Goal: Information Seeking & Learning: Learn about a topic

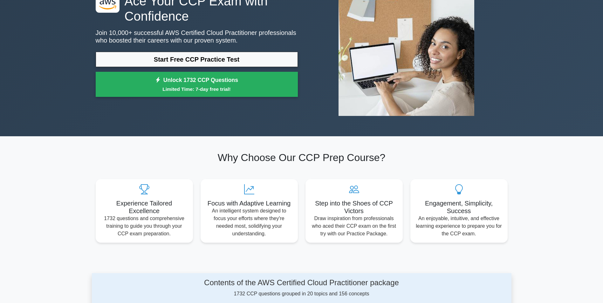
scroll to position [32, 0]
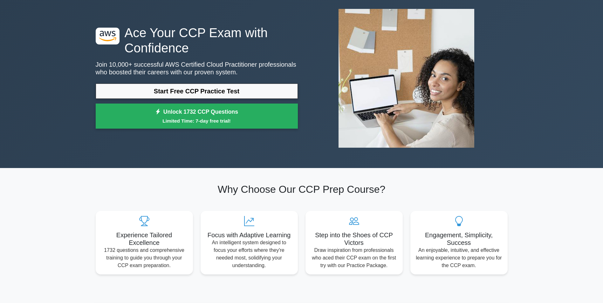
click at [152, 89] on link "Start Free CCP Practice Test" at bounding box center [197, 91] width 202 height 15
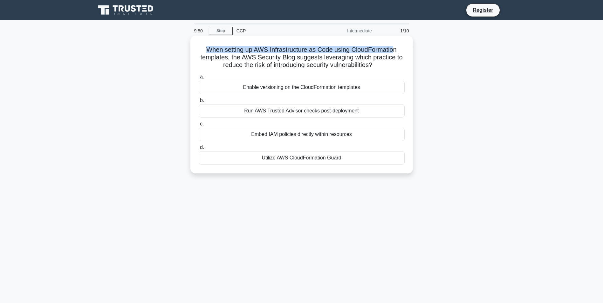
drag, startPoint x: 205, startPoint y: 50, endPoint x: 396, endPoint y: 52, distance: 190.6
click at [396, 52] on h5 "When setting up AWS Infrastructure as Code using CloudFormation templates, the …" at bounding box center [301, 58] width 207 height 24
drag, startPoint x: 200, startPoint y: 57, endPoint x: 399, endPoint y: 56, distance: 198.2
click at [399, 56] on h5 "When setting up AWS Infrastructure as Code using CloudFormation templates, the …" at bounding box center [301, 58] width 207 height 24
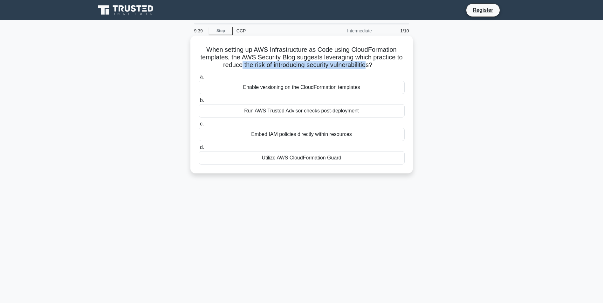
drag, startPoint x: 240, startPoint y: 65, endPoint x: 367, endPoint y: 65, distance: 127.4
click at [367, 65] on h5 "When setting up AWS Infrastructure as Code using CloudFormation templates, the …" at bounding box center [301, 58] width 207 height 24
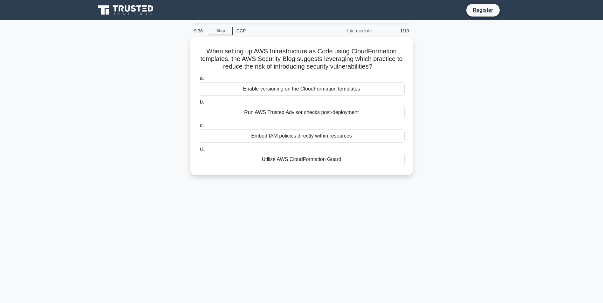
drag, startPoint x: 367, startPoint y: 65, endPoint x: 429, endPoint y: 69, distance: 62.4
click at [429, 69] on div "When setting up AWS Infrastructure as Code using CloudFormation templates, the …" at bounding box center [301, 109] width 419 height 145
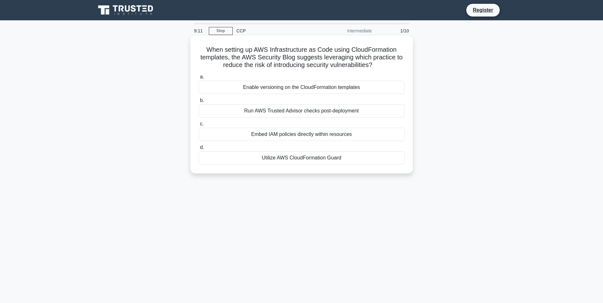
click at [261, 89] on div "Enable versioning on the CloudFormation templates" at bounding box center [302, 87] width 206 height 13
click at [199, 79] on input "a. Enable versioning on the CloudFormation templates" at bounding box center [199, 77] width 0 height 4
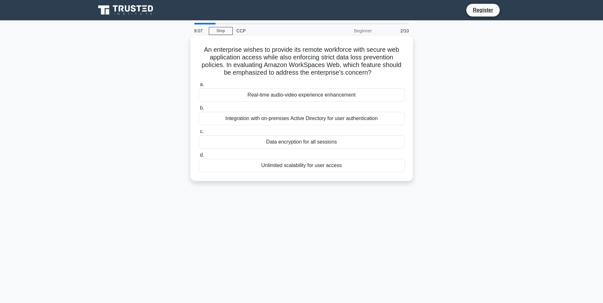
click at [256, 118] on div "Integration with on-premises Active Directory for user authentication" at bounding box center [302, 118] width 206 height 13
click at [199, 110] on input "b. Integration with on-premises Active Directory for user authentication" at bounding box center [199, 108] width 0 height 4
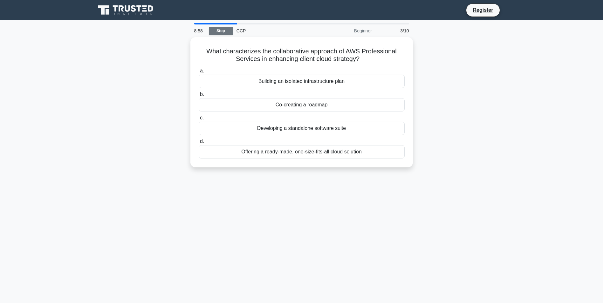
click at [220, 31] on link "Stop" at bounding box center [221, 31] width 24 height 8
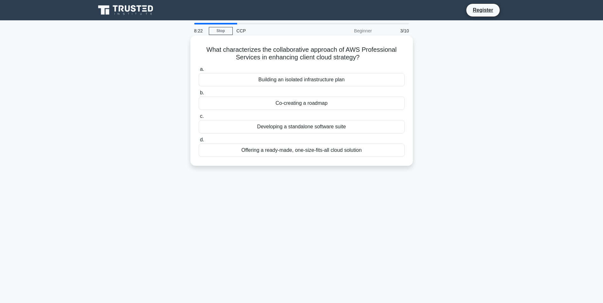
click at [263, 153] on div "Offering a ready-made, one-size-fits-all cloud solution" at bounding box center [302, 150] width 206 height 13
click at [199, 142] on input "d. Offering a ready-made, one-size-fits-all cloud solution" at bounding box center [199, 140] width 0 height 4
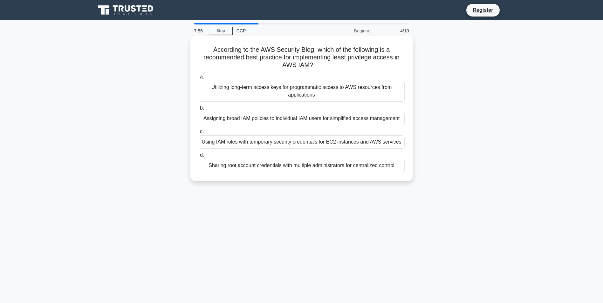
click at [308, 120] on div "Assigning broad IAM policies to individual IAM users for simplified access mana…" at bounding box center [302, 118] width 206 height 13
click at [199, 110] on input "b. Assigning broad IAM policies to individual IAM users for simplified access m…" at bounding box center [199, 108] width 0 height 4
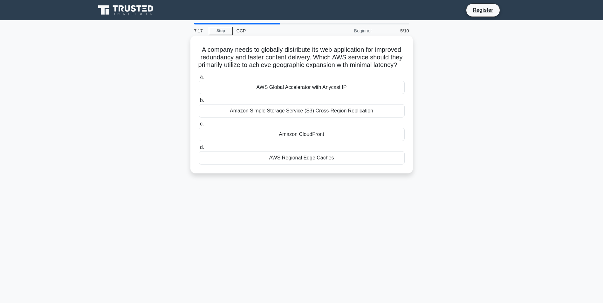
click at [302, 141] on div "Amazon CloudFront" at bounding box center [302, 134] width 206 height 13
click at [199, 126] on input "c. Amazon CloudFront" at bounding box center [199, 124] width 0 height 4
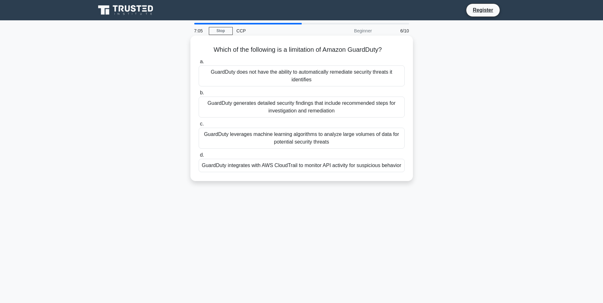
click at [280, 168] on div "GuardDuty integrates with AWS CloudTrail to monitor API activity for suspicious…" at bounding box center [302, 165] width 206 height 13
click at [199, 157] on input "d. GuardDuty integrates with AWS CloudTrail to monitor API activity for suspici…" at bounding box center [199, 155] width 0 height 4
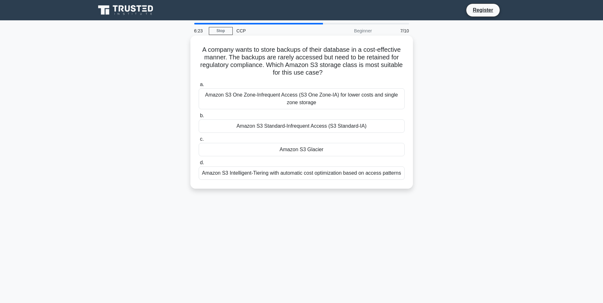
click at [309, 126] on div "Amazon S3 Standard-Infrequent Access (S3 Standard-IA)" at bounding box center [302, 125] width 206 height 13
click at [199, 118] on input "b. Amazon S3 Standard-Infrequent Access (S3 Standard-IA)" at bounding box center [199, 116] width 0 height 4
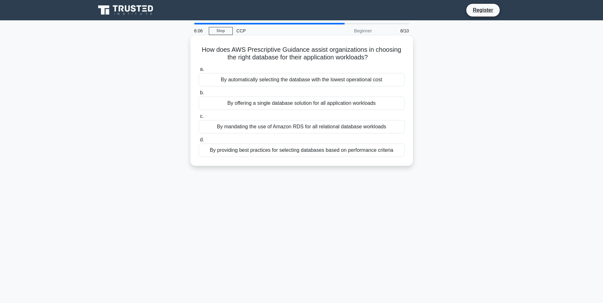
click at [282, 152] on div "By providing best practices for selecting databases based on performance criter…" at bounding box center [302, 150] width 206 height 13
click at [199, 142] on input "d. By providing best practices for selecting databases based on performance cri…" at bounding box center [199, 140] width 0 height 4
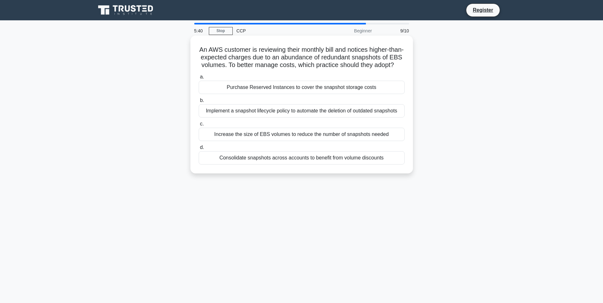
click at [294, 118] on div "Implement a snapshot lifecycle policy to automate the deletion of outdated snap…" at bounding box center [302, 110] width 206 height 13
click at [199, 103] on input "b. Implement a snapshot lifecycle policy to automate the deletion of outdated s…" at bounding box center [199, 100] width 0 height 4
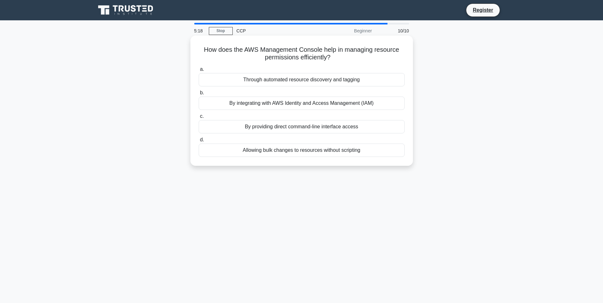
click at [285, 103] on div "By integrating with AWS Identity and Access Management (IAM)" at bounding box center [302, 103] width 206 height 13
click at [199, 95] on input "b. By integrating with AWS Identity and Access Management (IAM)" at bounding box center [199, 93] width 0 height 4
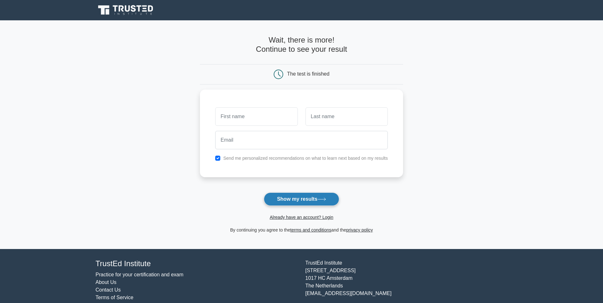
click at [295, 202] on button "Show my results" at bounding box center [301, 198] width 75 height 13
click at [261, 115] on input "text" at bounding box center [256, 115] width 82 height 18
type input "vp"
click at [309, 121] on input "text" at bounding box center [346, 115] width 82 height 18
click at [280, 158] on label "Send me personalized recommendations on what to learn next based on my results" at bounding box center [305, 156] width 165 height 5
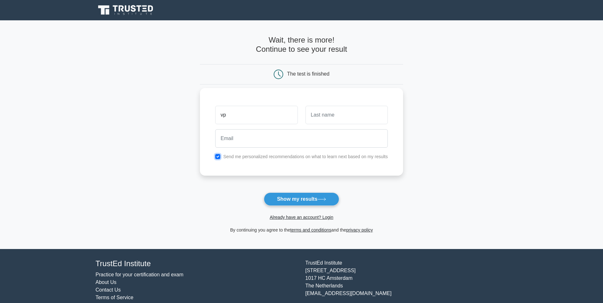
click at [218, 156] on input "checkbox" at bounding box center [217, 156] width 5 height 5
checkbox input "false"
click at [328, 122] on input "text" at bounding box center [346, 115] width 82 height 18
type input "pp"
click at [292, 199] on button "Show my results" at bounding box center [301, 198] width 75 height 13
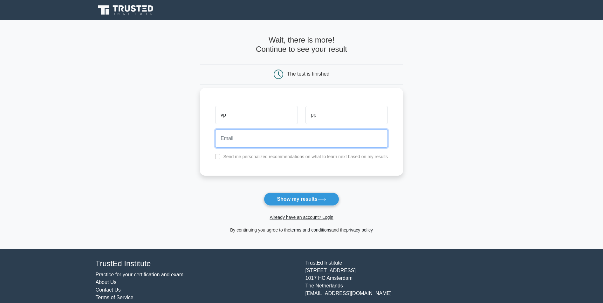
click at [286, 135] on input "email" at bounding box center [301, 138] width 172 height 18
type input "abc@example.com"
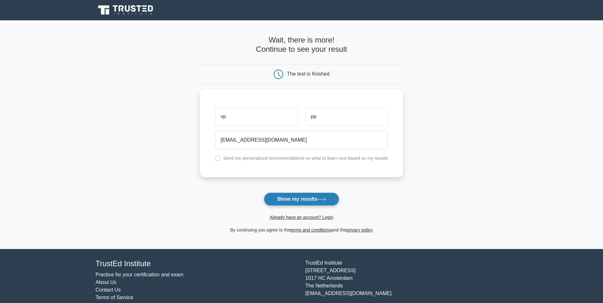
click at [296, 202] on button "Show my results" at bounding box center [301, 198] width 75 height 13
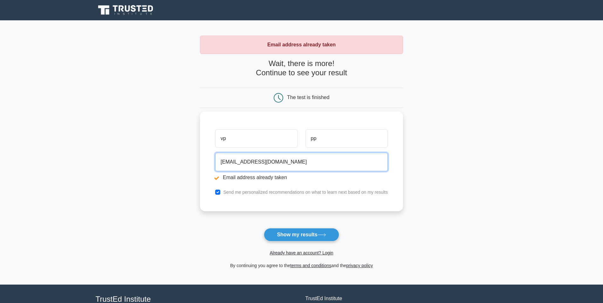
click at [228, 162] on input "[EMAIL_ADDRESS][DOMAIN_NAME]" at bounding box center [301, 162] width 172 height 18
type input "[EMAIL_ADDRESS][DOMAIN_NAME]"
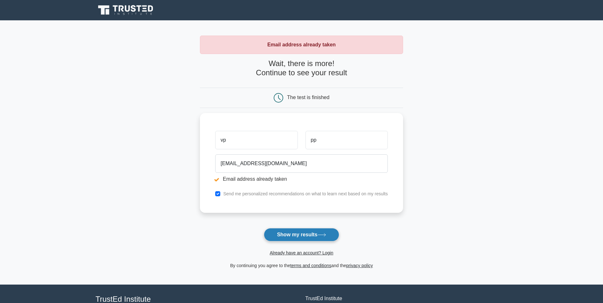
click at [291, 234] on button "Show my results" at bounding box center [301, 234] width 75 height 13
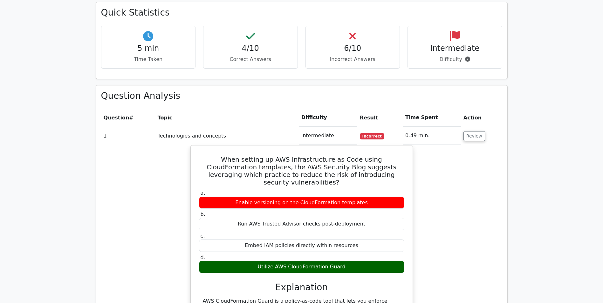
scroll to position [381, 0]
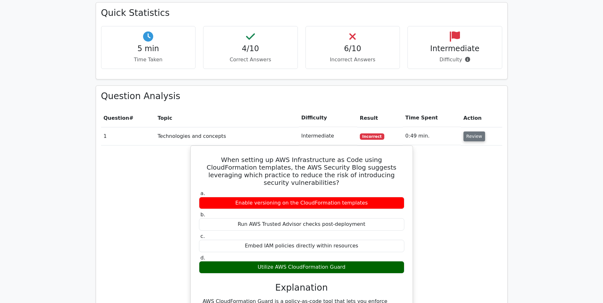
click at [473, 131] on button "Review" at bounding box center [474, 136] width 22 height 10
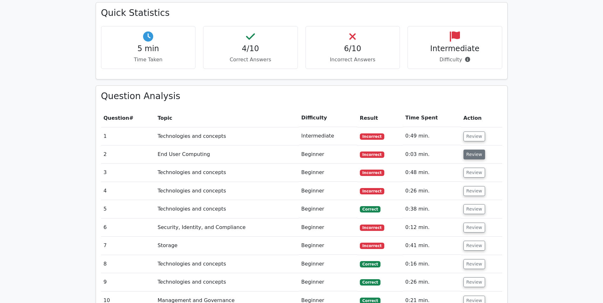
click at [473, 150] on button "Review" at bounding box center [474, 155] width 22 height 10
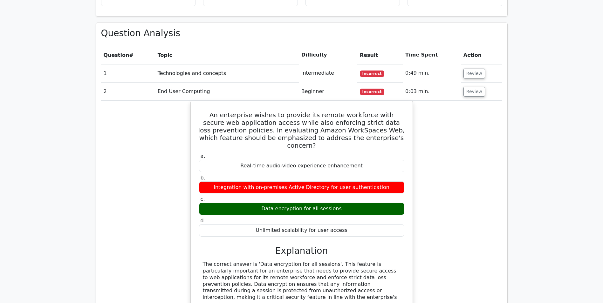
scroll to position [445, 0]
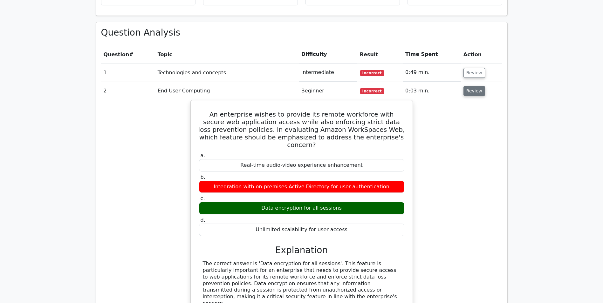
click at [480, 86] on button "Review" at bounding box center [474, 91] width 22 height 10
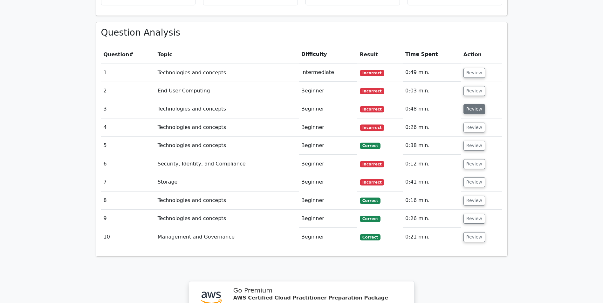
click at [475, 104] on button "Review" at bounding box center [474, 109] width 22 height 10
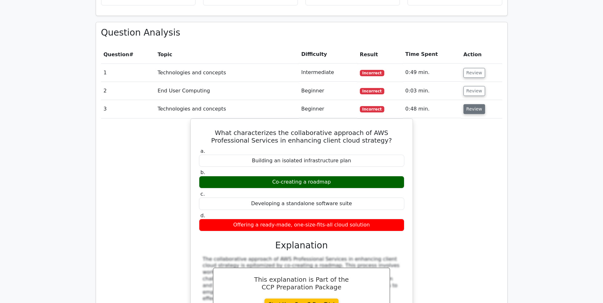
click at [475, 104] on button "Review" at bounding box center [474, 109] width 22 height 10
